Goal: Task Accomplishment & Management: Use online tool/utility

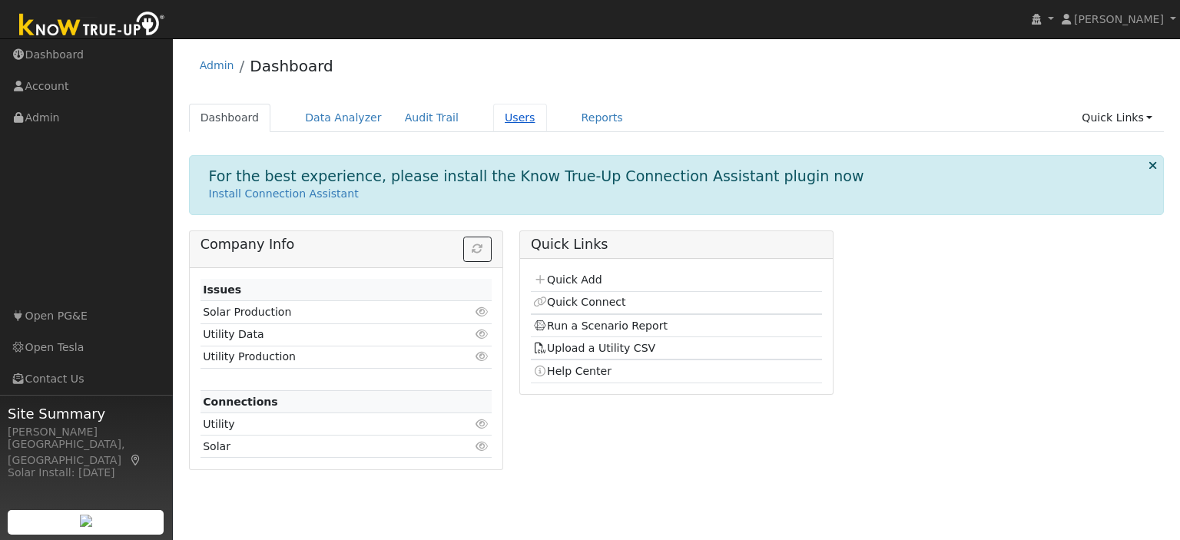
click at [494, 115] on link "Users" at bounding box center [520, 118] width 54 height 28
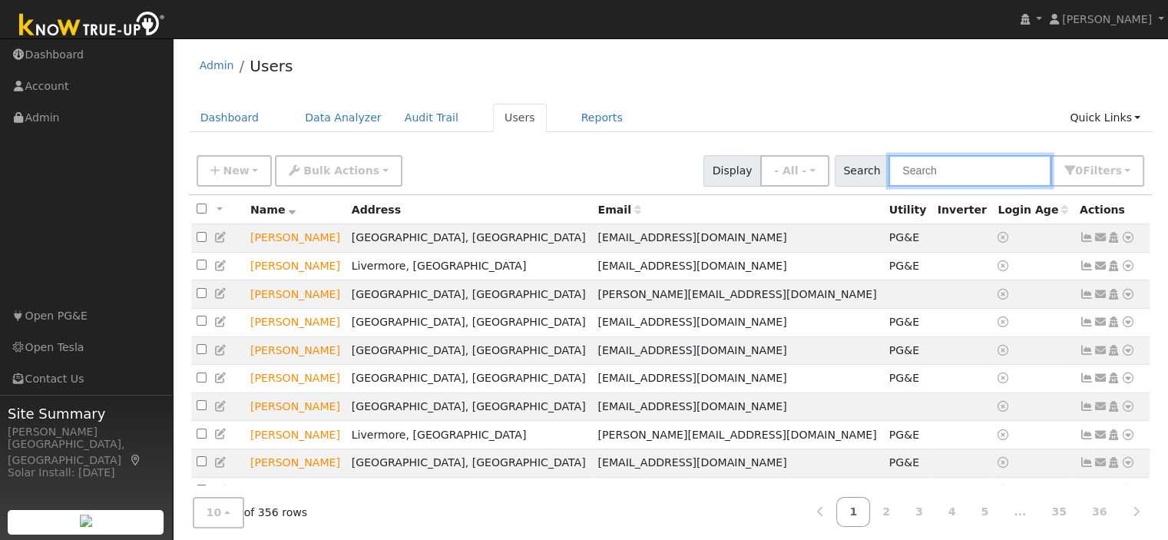
click at [953, 174] on input "text" at bounding box center [970, 170] width 163 height 31
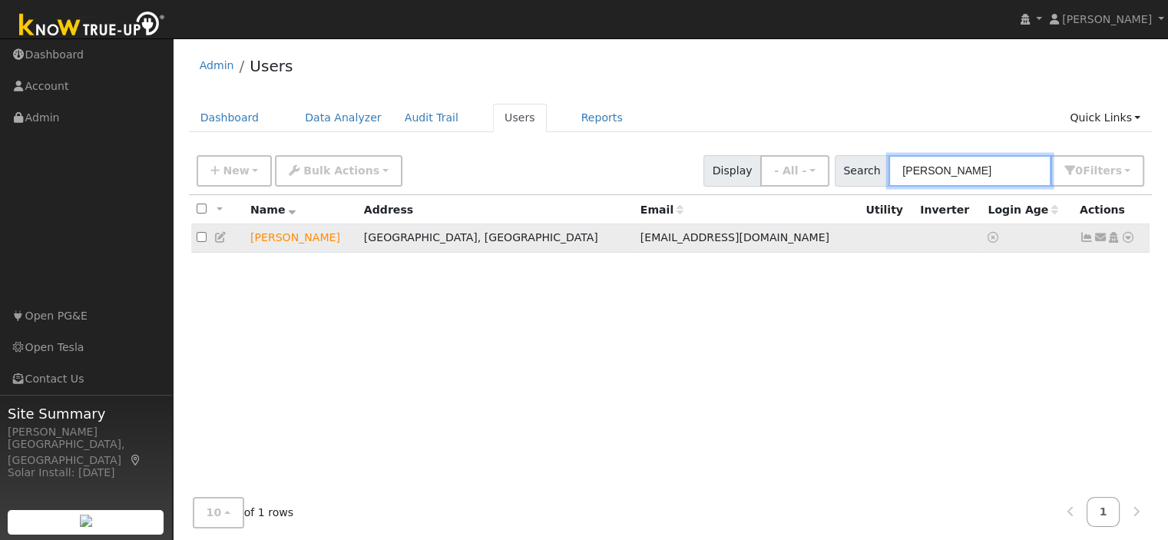
type input "raymon"
click at [1127, 234] on icon at bounding box center [1128, 237] width 14 height 11
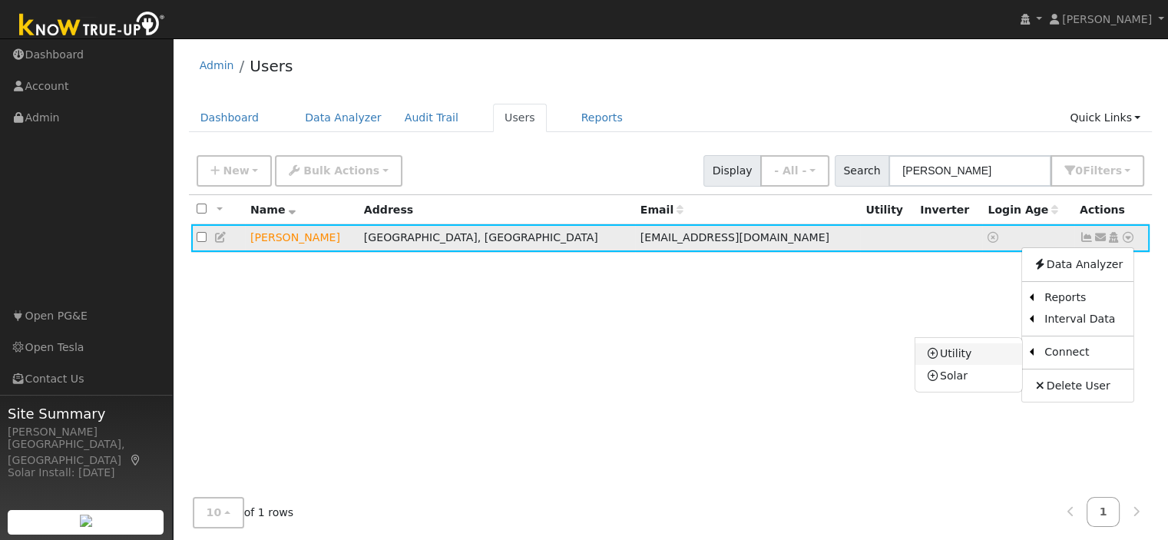
click at [982, 355] on link "Utility" at bounding box center [969, 354] width 107 height 22
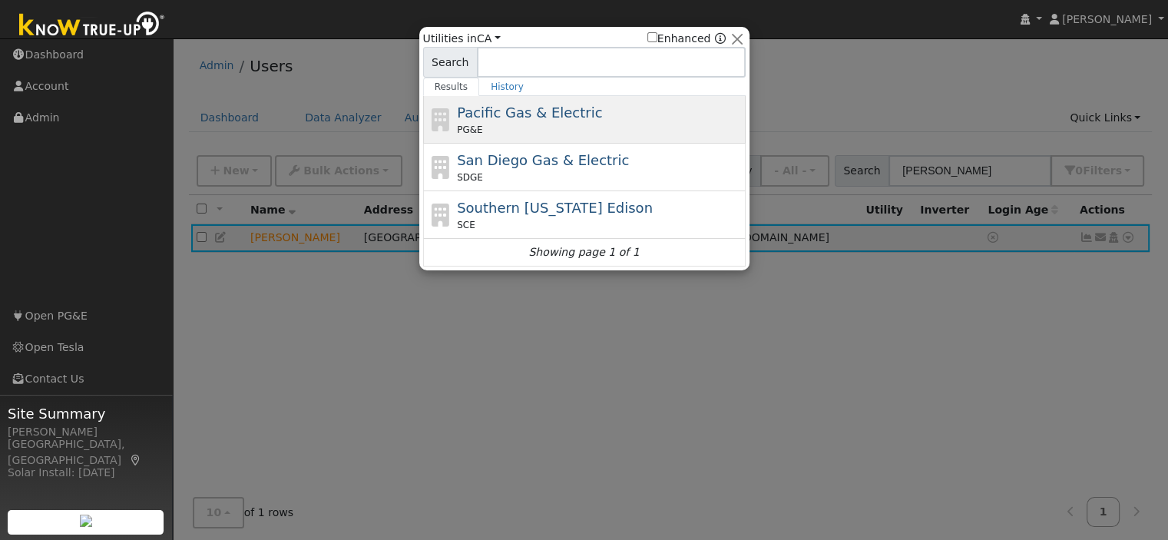
click at [535, 119] on span "Pacific Gas & Electric" at bounding box center [529, 112] width 145 height 16
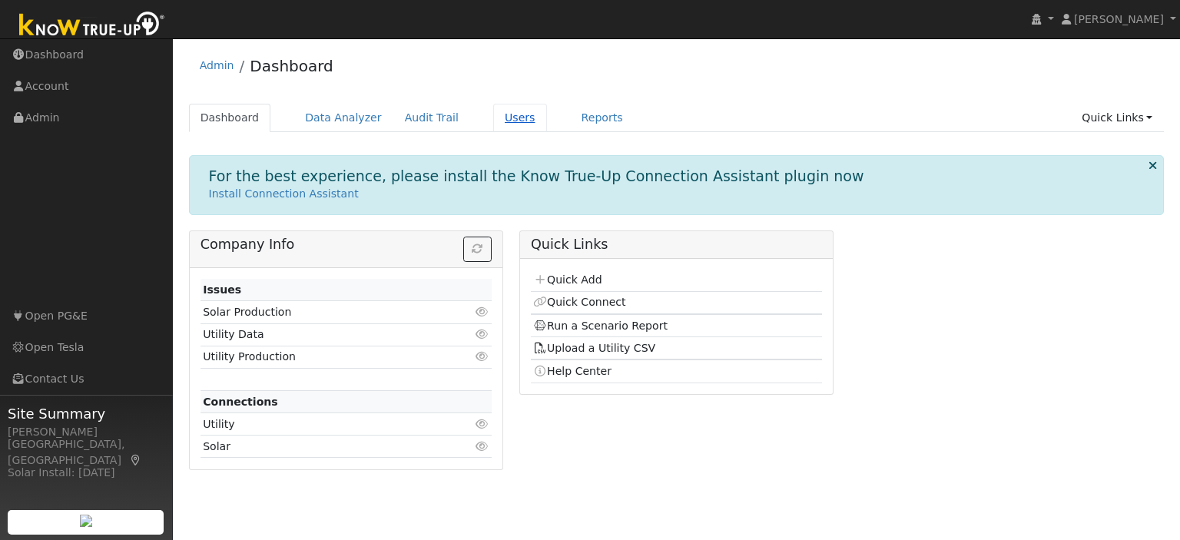
click at [493, 120] on link "Users" at bounding box center [520, 118] width 54 height 28
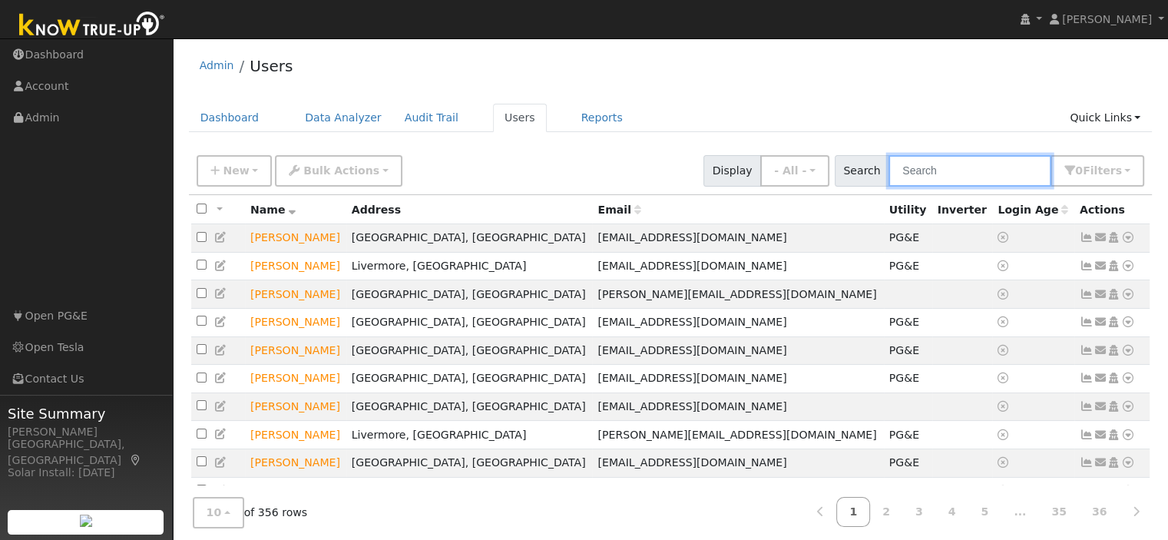
click at [959, 177] on input "text" at bounding box center [970, 170] width 163 height 31
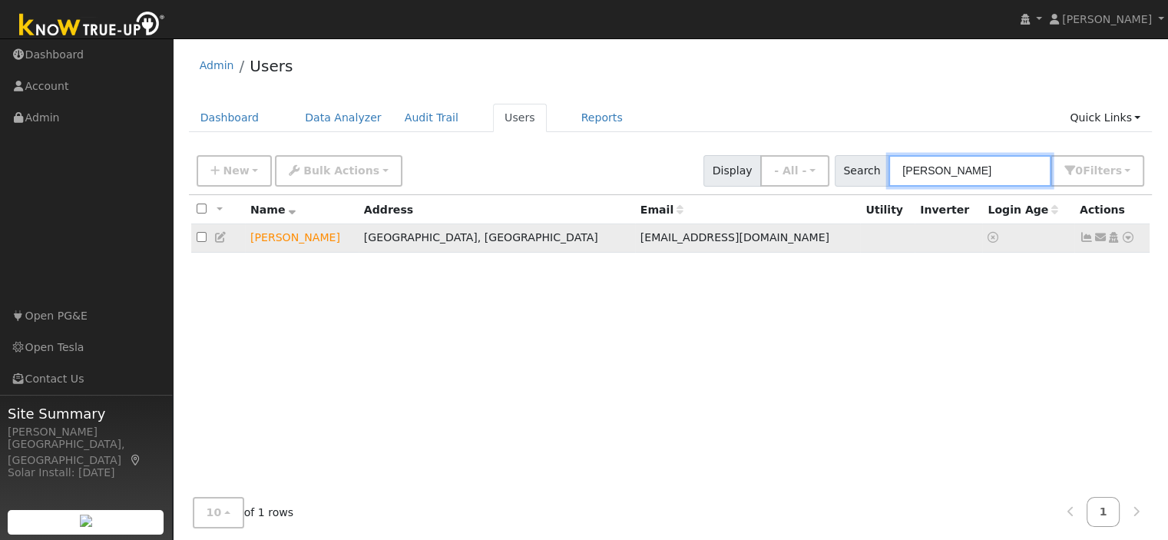
type input "raymond"
click at [1130, 235] on icon at bounding box center [1128, 237] width 14 height 11
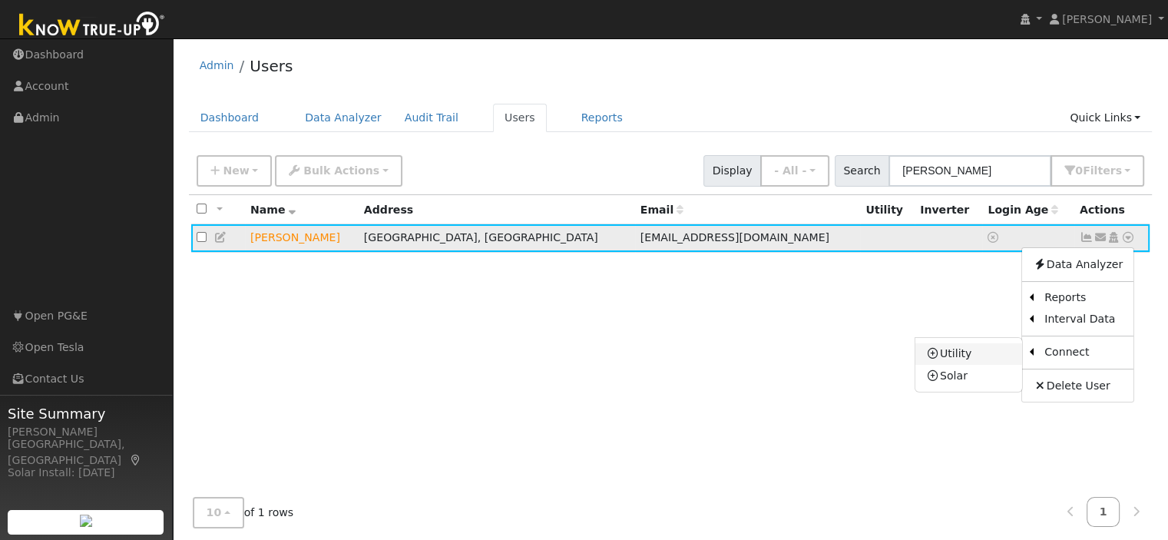
click at [986, 353] on link "Utility" at bounding box center [969, 354] width 107 height 22
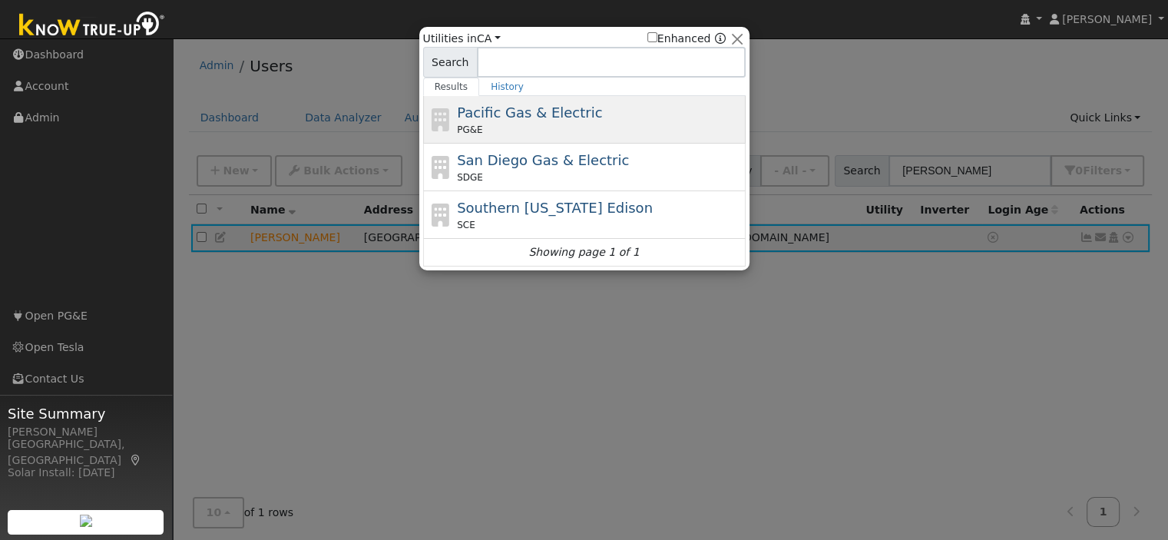
click at [529, 104] on span "Pacific Gas & Electric" at bounding box center [529, 112] width 145 height 16
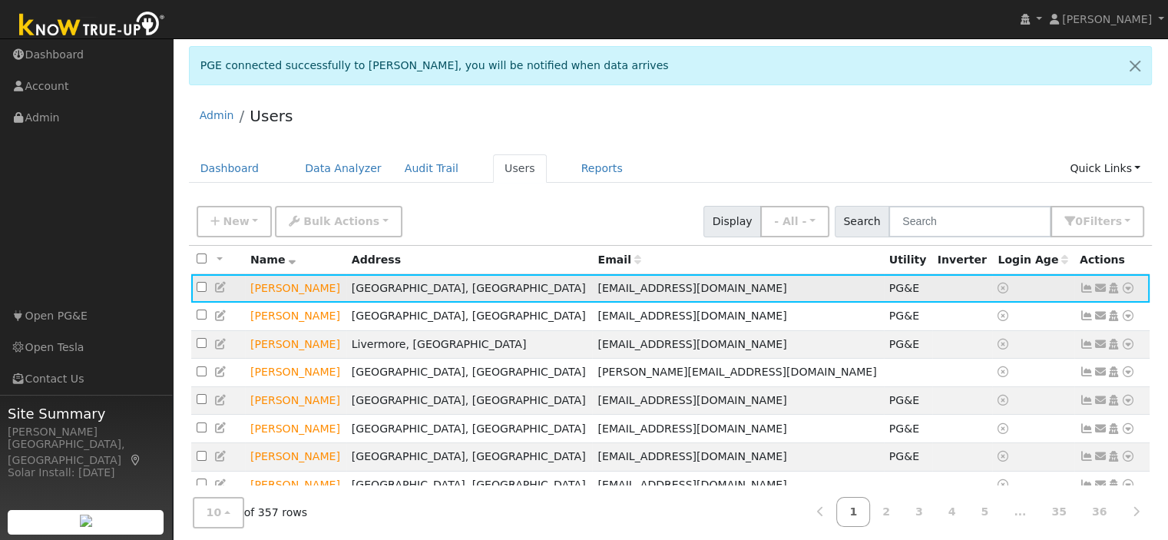
click at [1125, 291] on icon at bounding box center [1128, 288] width 14 height 11
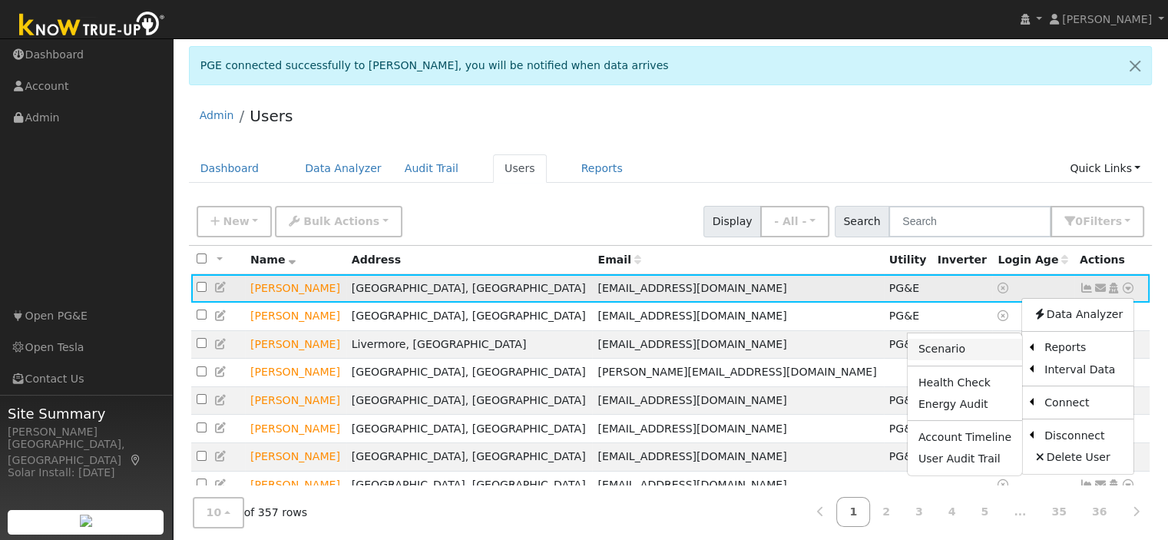
click at [920, 353] on link "Scenario" at bounding box center [965, 350] width 114 height 22
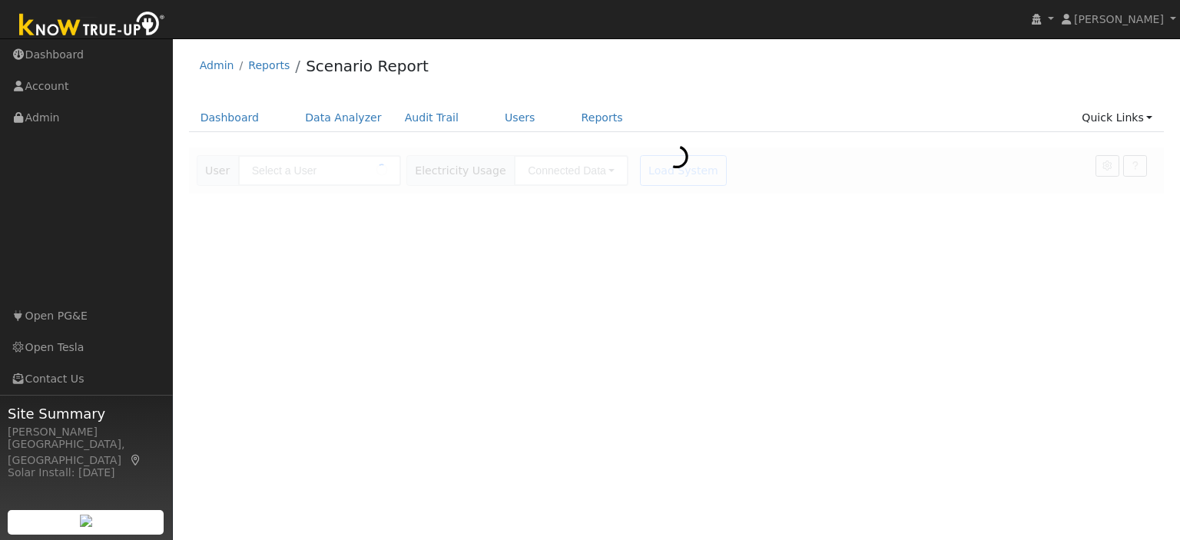
type input "[PERSON_NAME]"
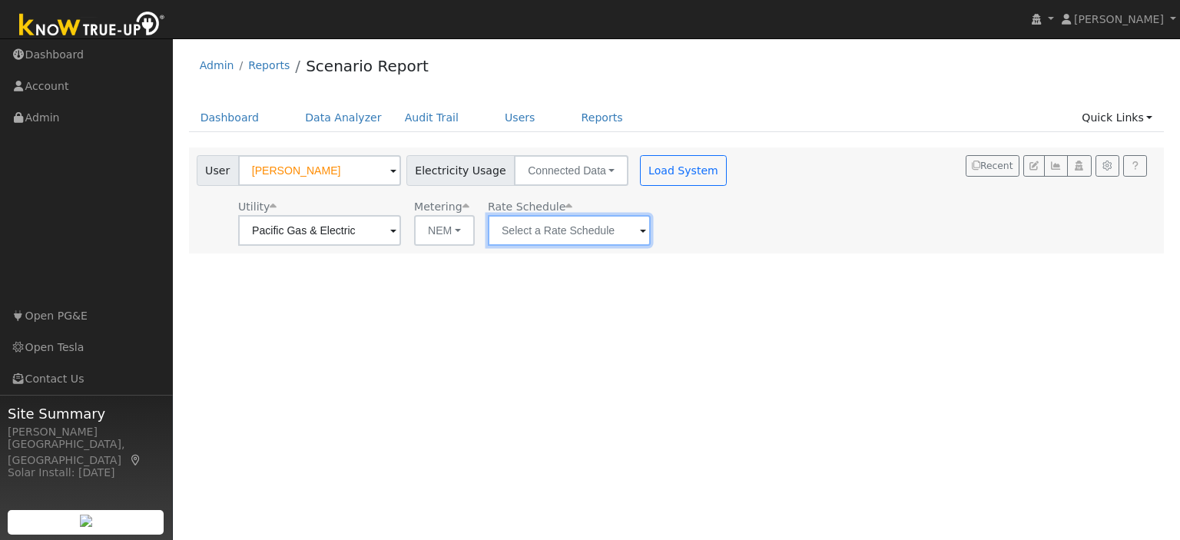
click at [614, 243] on input "text" at bounding box center [569, 230] width 163 height 31
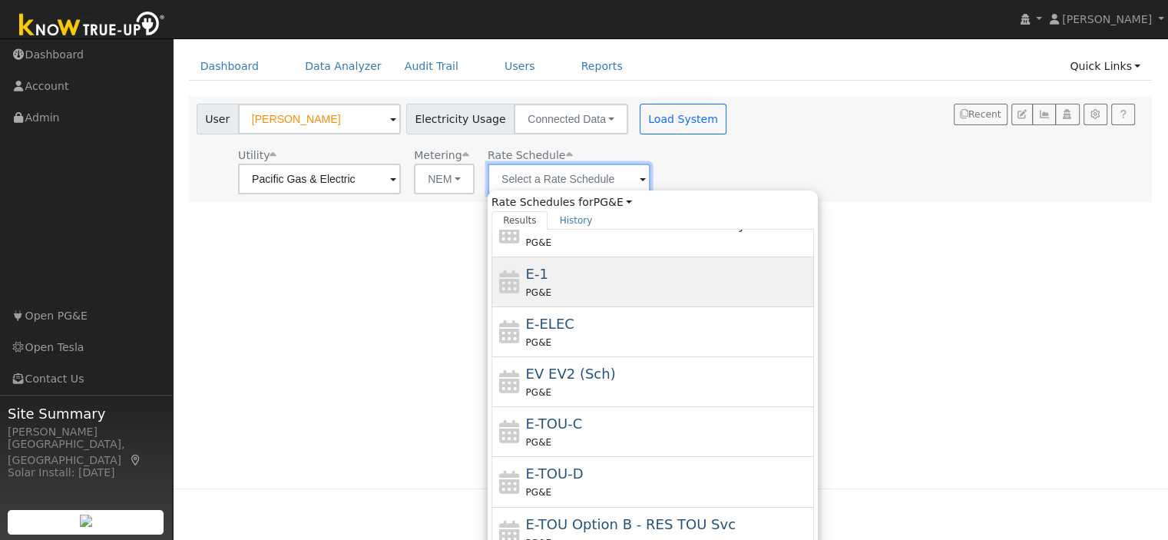
scroll to position [77, 0]
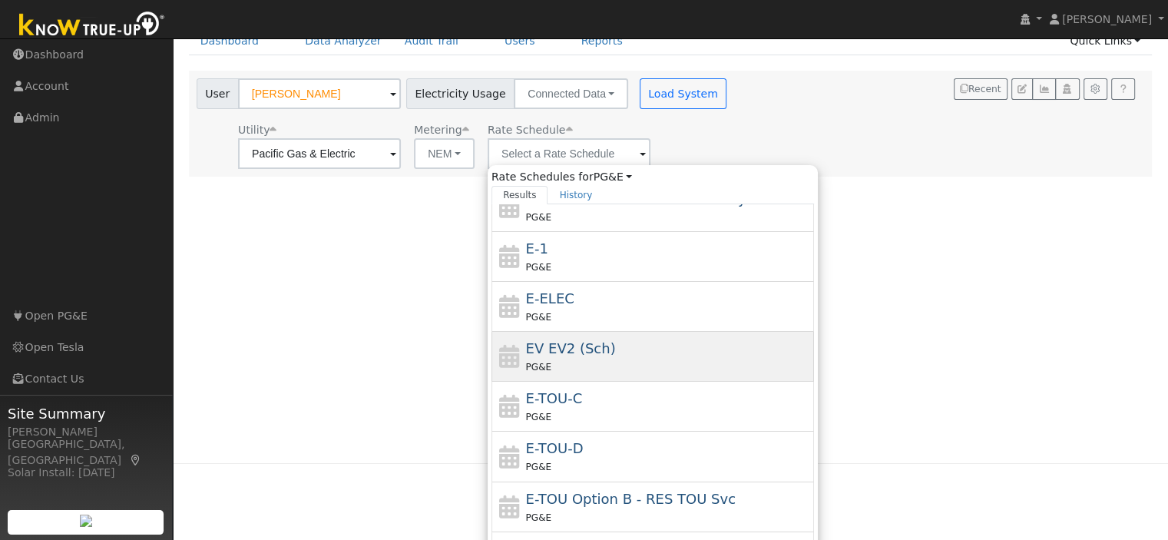
click at [568, 359] on div "PG&E" at bounding box center [668, 367] width 285 height 16
type input "EV EV2 (Sch)"
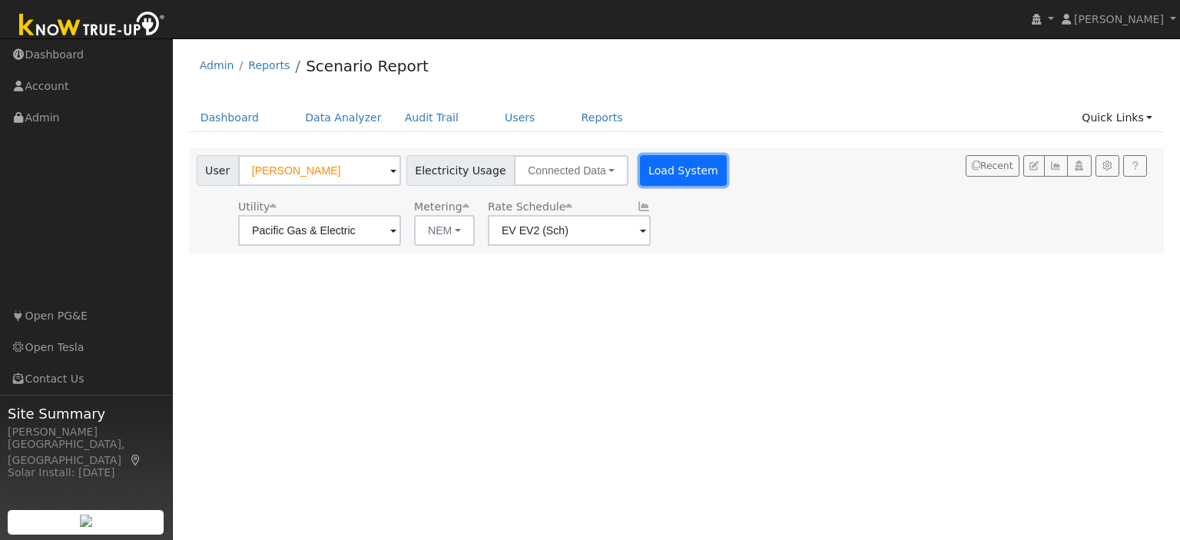
click at [679, 176] on button "Load System" at bounding box center [684, 170] width 88 height 31
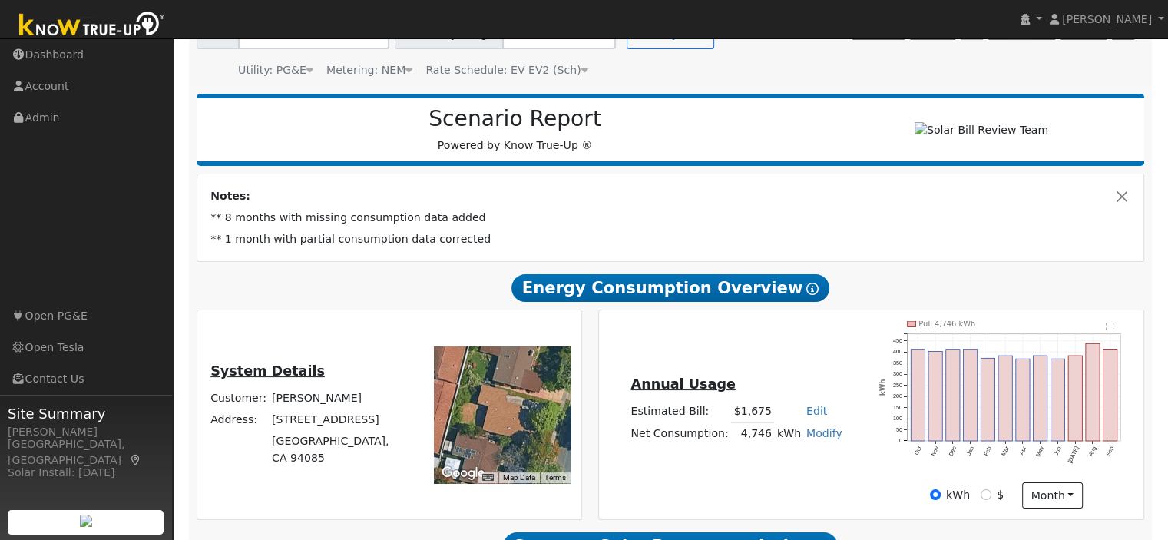
scroll to position [214, 0]
